Goal: Communication & Community: Answer question/provide support

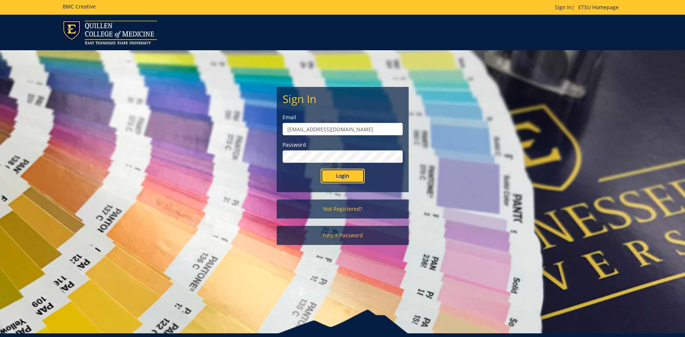
click at [358, 173] on input "Login" at bounding box center [343, 176] width 44 height 15
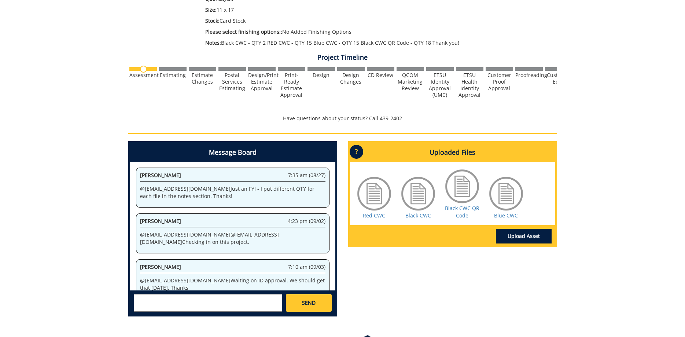
scroll to position [224, 0]
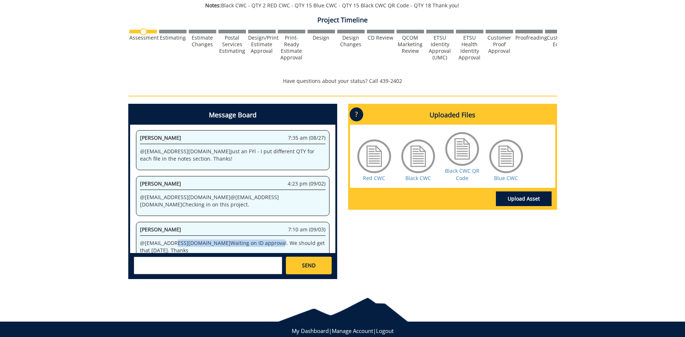
drag, startPoint x: 174, startPoint y: 237, endPoint x: 256, endPoint y: 238, distance: 82.1
click at [242, 239] on p "@ [EMAIL_ADDRESS][DOMAIN_NAME] Waiting on ID approval. We should get that [DATE…" at bounding box center [232, 246] width 185 height 15
click at [259, 239] on p "@ [EMAIL_ADDRESS][DOMAIN_NAME] Waiting on ID approval. We should get that [DATE…" at bounding box center [232, 246] width 185 height 15
drag, startPoint x: 261, startPoint y: 238, endPoint x: 318, endPoint y: 235, distance: 56.8
click at [316, 239] on p "@ [EMAIL_ADDRESS][DOMAIN_NAME] Waiting on ID approval. We should get that [DATE…" at bounding box center [232, 246] width 185 height 15
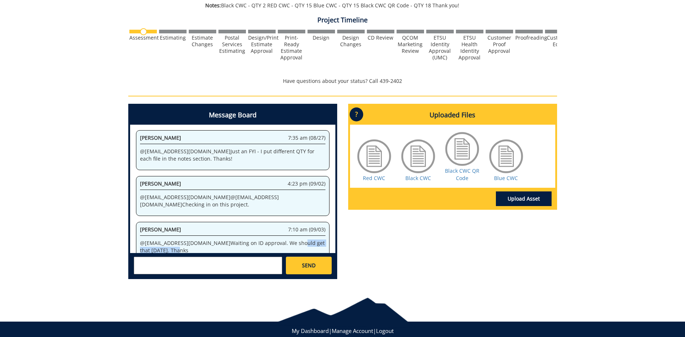
click at [318, 239] on p "@ [EMAIL_ADDRESS][DOMAIN_NAME] Waiting on ID approval. We should get that [DATE…" at bounding box center [232, 246] width 185 height 15
click at [216, 260] on textarea at bounding box center [208, 265] width 148 height 18
type textarea "@[EMAIL_ADDRESS][DOMAIN_NAME] Thanks!"
click at [307, 263] on span "SEND" at bounding box center [309, 265] width 14 height 7
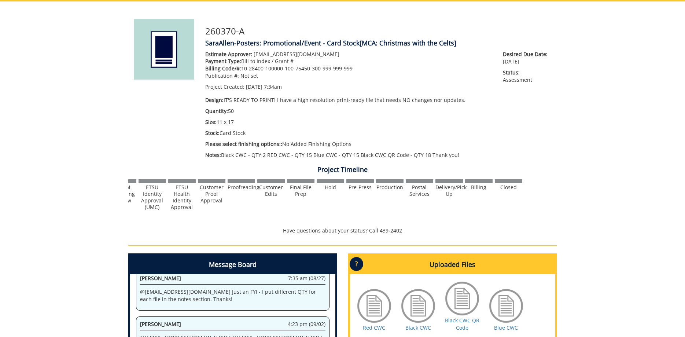
scroll to position [0, 0]
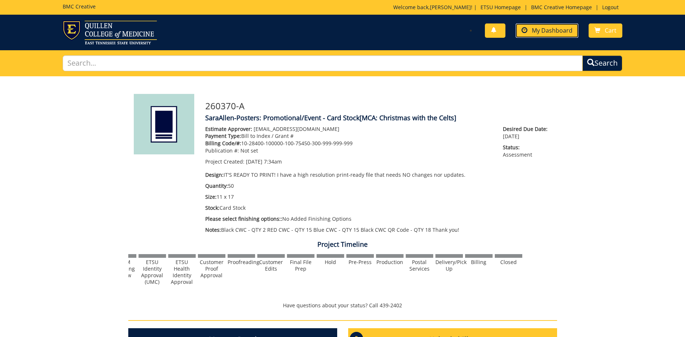
click at [548, 32] on span "My Dashboard" at bounding box center [552, 30] width 41 height 8
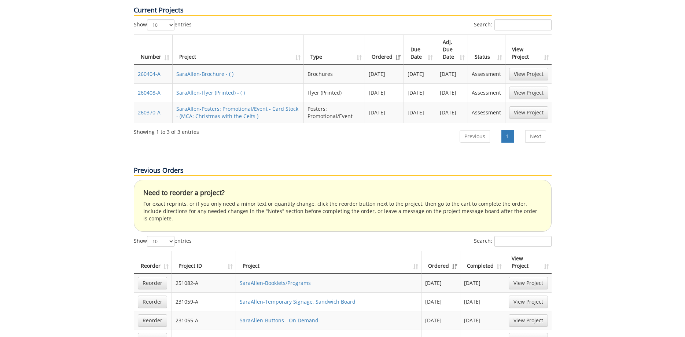
scroll to position [374, 0]
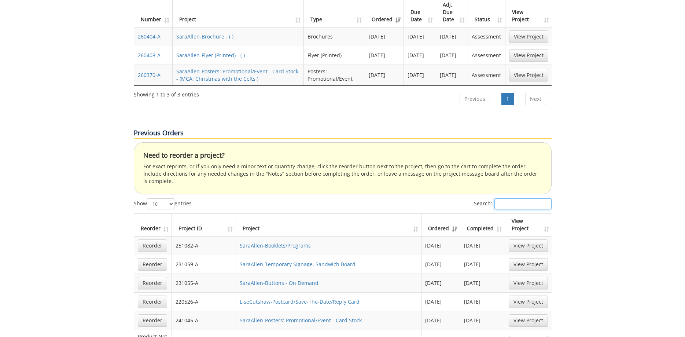
click at [507, 198] on input "Search:" at bounding box center [522, 203] width 57 height 11
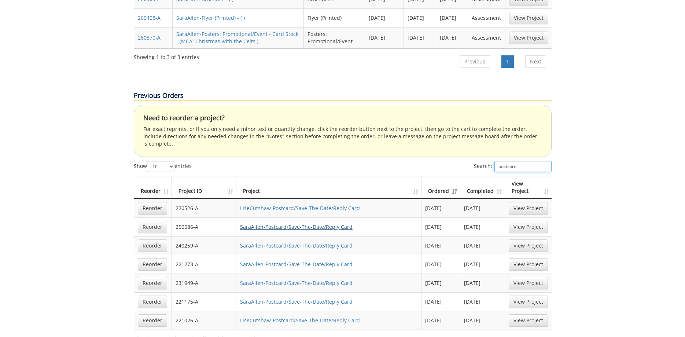
type input "postcard"
click at [266, 223] on link "SaraAllen-Postcard/Save-The-Date/Reply Card" at bounding box center [296, 226] width 112 height 7
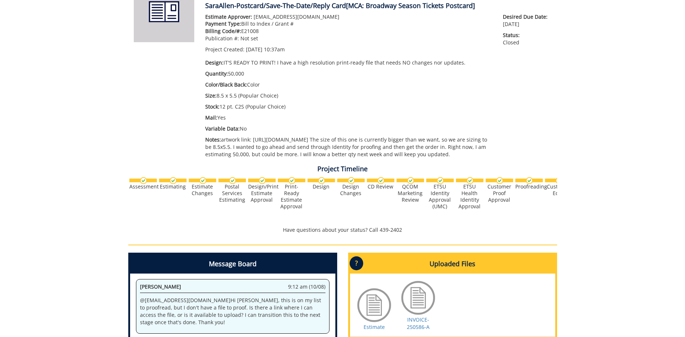
scroll to position [187, 0]
